Goal: Transaction & Acquisition: Purchase product/service

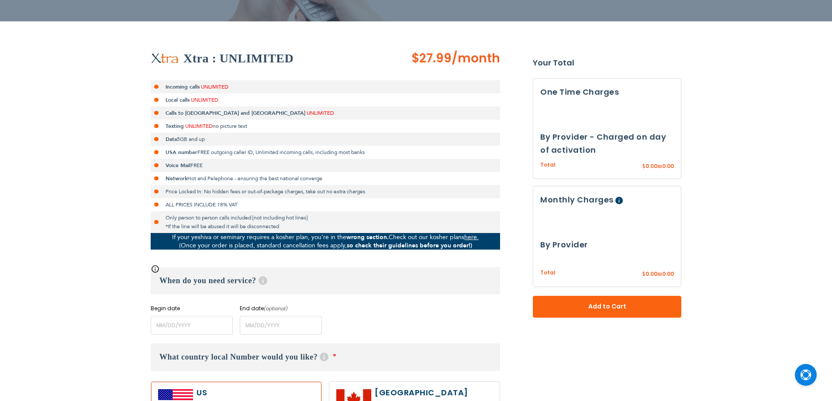
scroll to position [218, 0]
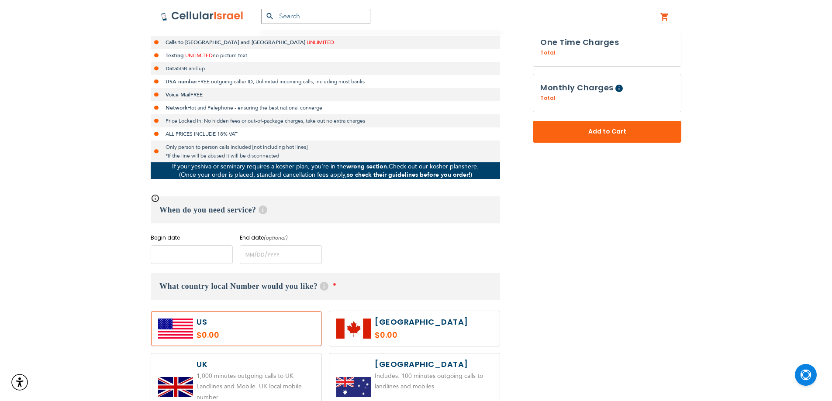
click at [174, 255] on input "name" at bounding box center [192, 255] width 82 height 19
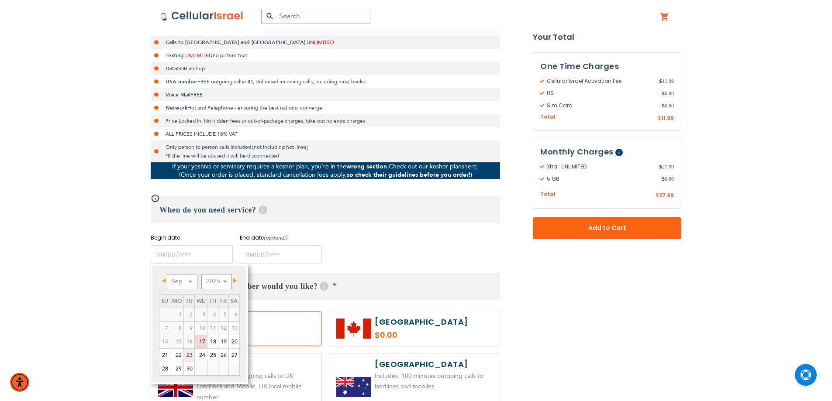
click at [190, 357] on link "23" at bounding box center [189, 355] width 10 height 13
type input "[DATE]"
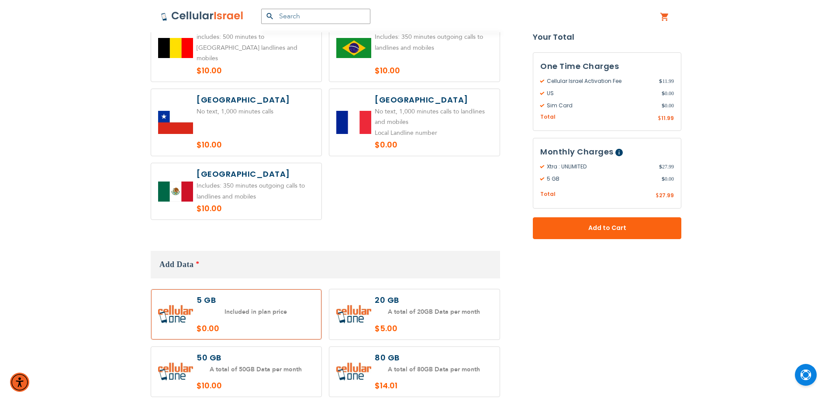
scroll to position [699, 0]
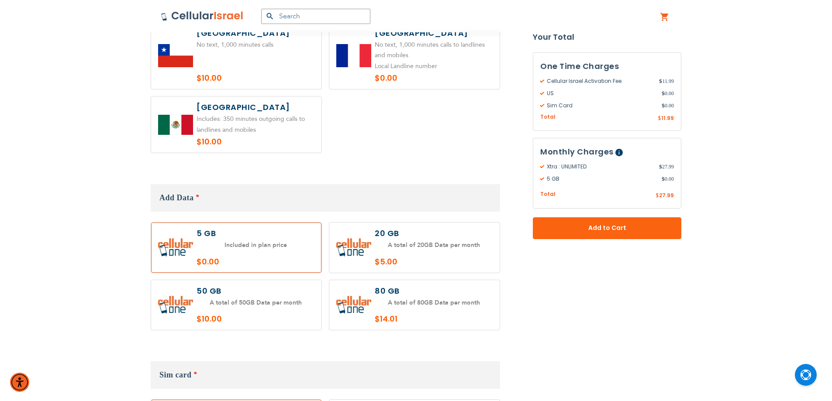
click at [433, 253] on label at bounding box center [414, 248] width 170 height 50
radio input "true"
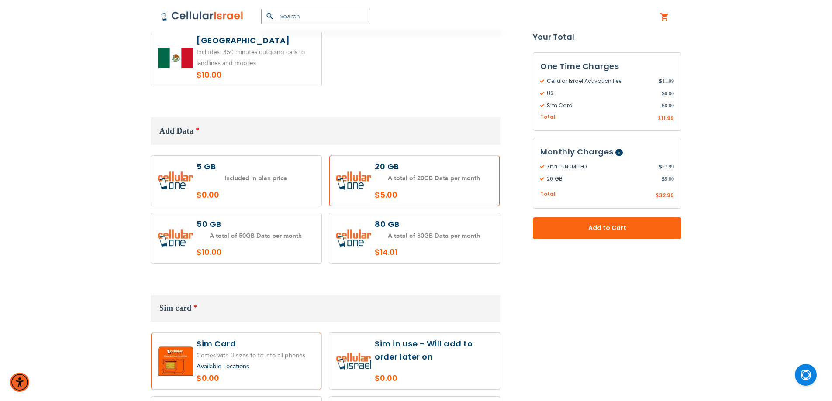
scroll to position [830, 0]
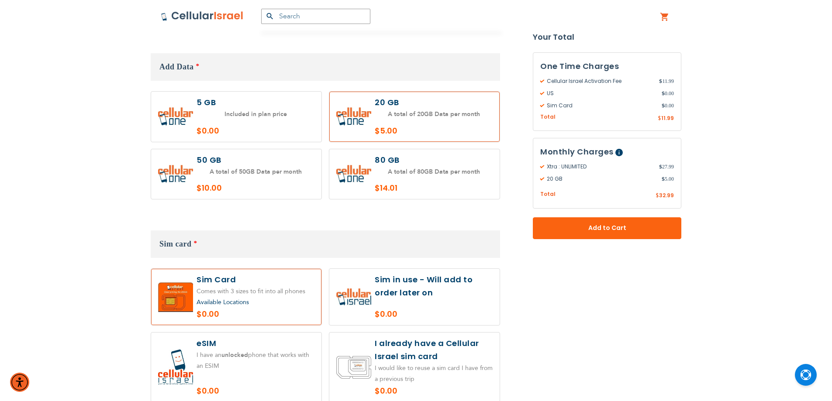
click at [428, 273] on label at bounding box center [414, 297] width 170 height 56
radio input "true"
click at [609, 212] on div "One Time Charges Cellular Israel Activation Fee $ 11.99 [GEOGRAPHIC_DATA] $ 0.0…" at bounding box center [607, 145] width 149 height 187
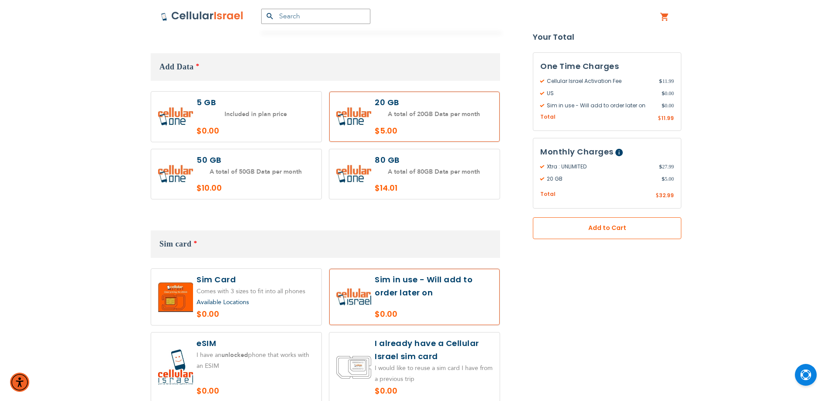
click at [609, 225] on span "Add to Cart" at bounding box center [607, 228] width 91 height 9
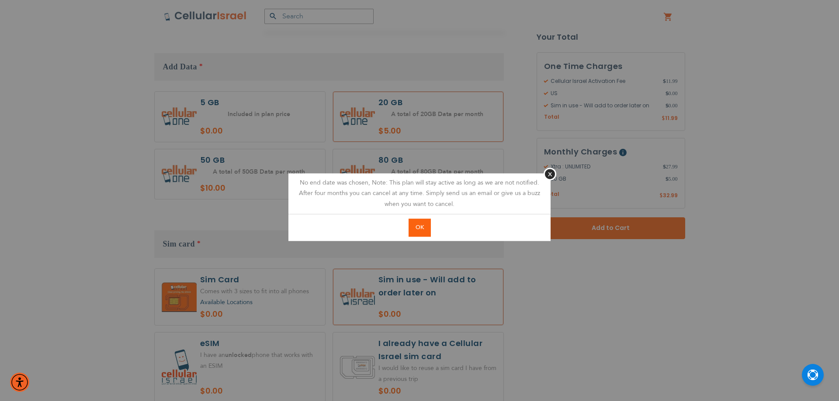
click at [418, 226] on span "OK" at bounding box center [419, 228] width 8 height 8
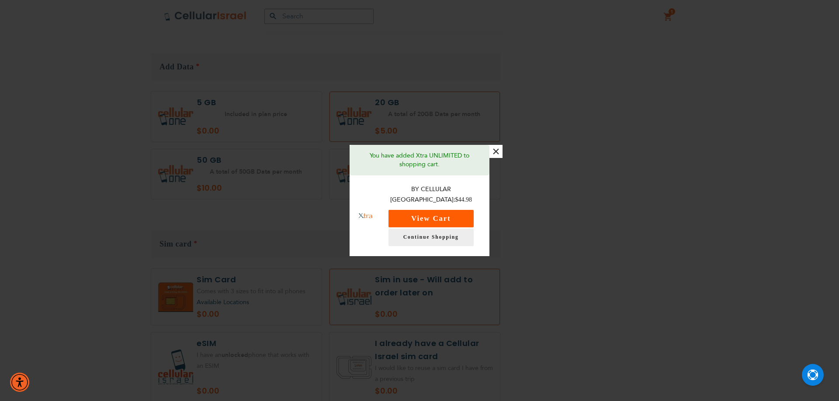
click at [419, 214] on button "View Cart" at bounding box center [430, 218] width 85 height 17
